Goal: Check status: Check status

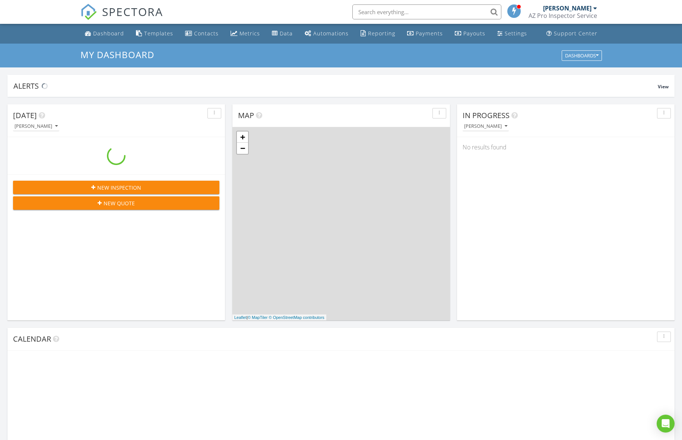
scroll to position [678, 682]
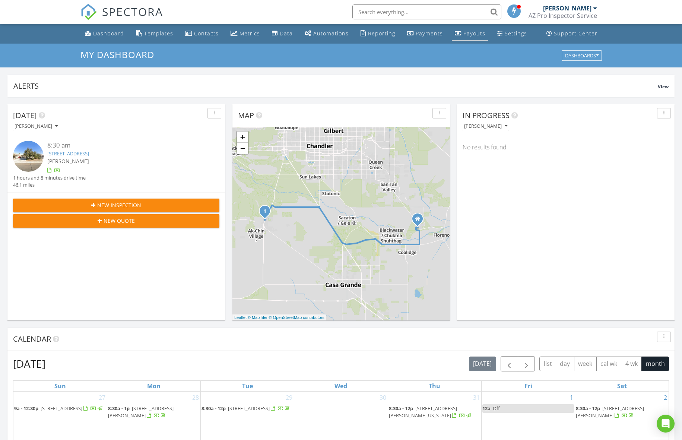
click at [473, 35] on div "Payouts" at bounding box center [474, 33] width 22 height 7
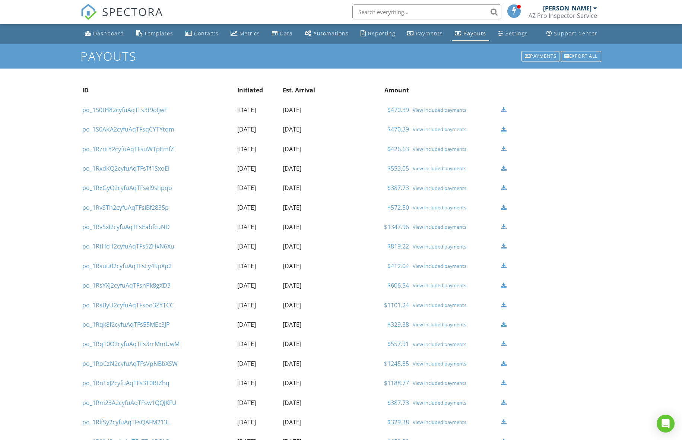
click at [435, 111] on div "View included payments" at bounding box center [455, 110] width 85 height 6
click at [424, 130] on div "View included payments" at bounding box center [455, 129] width 85 height 6
click at [443, 148] on div "View included payments" at bounding box center [455, 149] width 85 height 6
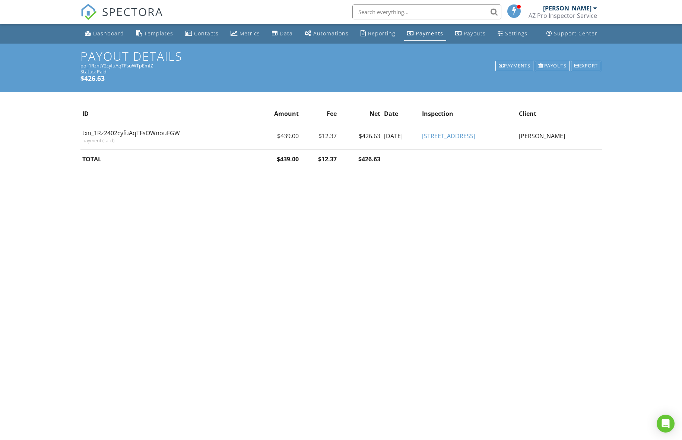
click at [504, 63] on div "Payments" at bounding box center [514, 66] width 38 height 10
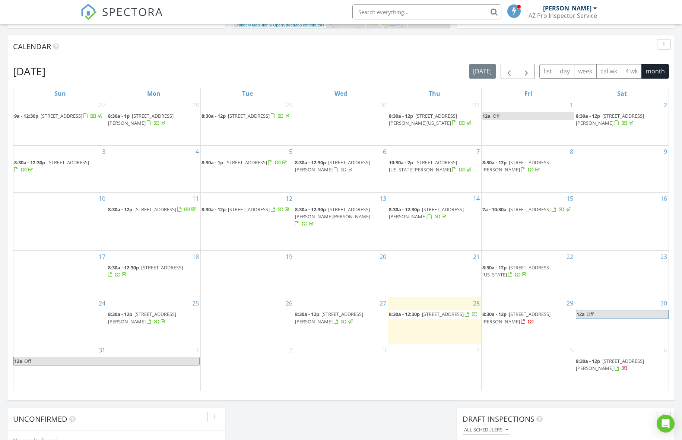
scroll to position [293, 0]
